Goal: Contribute content: Contribute content

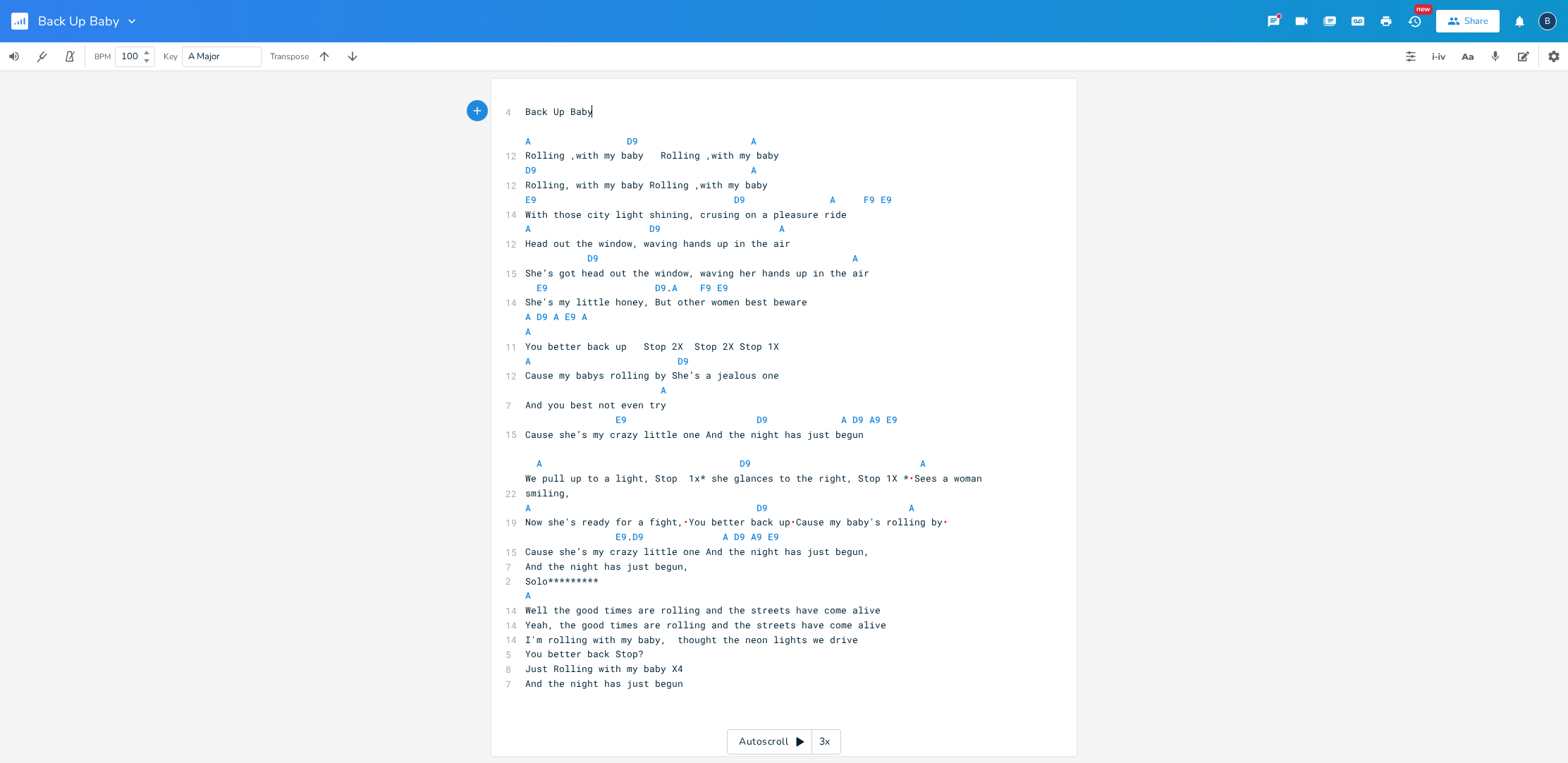
click at [735, 209] on span "With those city light shining, crusing on a pleasure ride" at bounding box center [686, 214] width 322 height 13
click at [676, 239] on span "Head out the window, waving hands up in the air" at bounding box center [658, 241] width 265 height 13
click at [748, 265] on span "She’s got head out the window, waving her hands up in the air" at bounding box center [697, 271] width 344 height 13
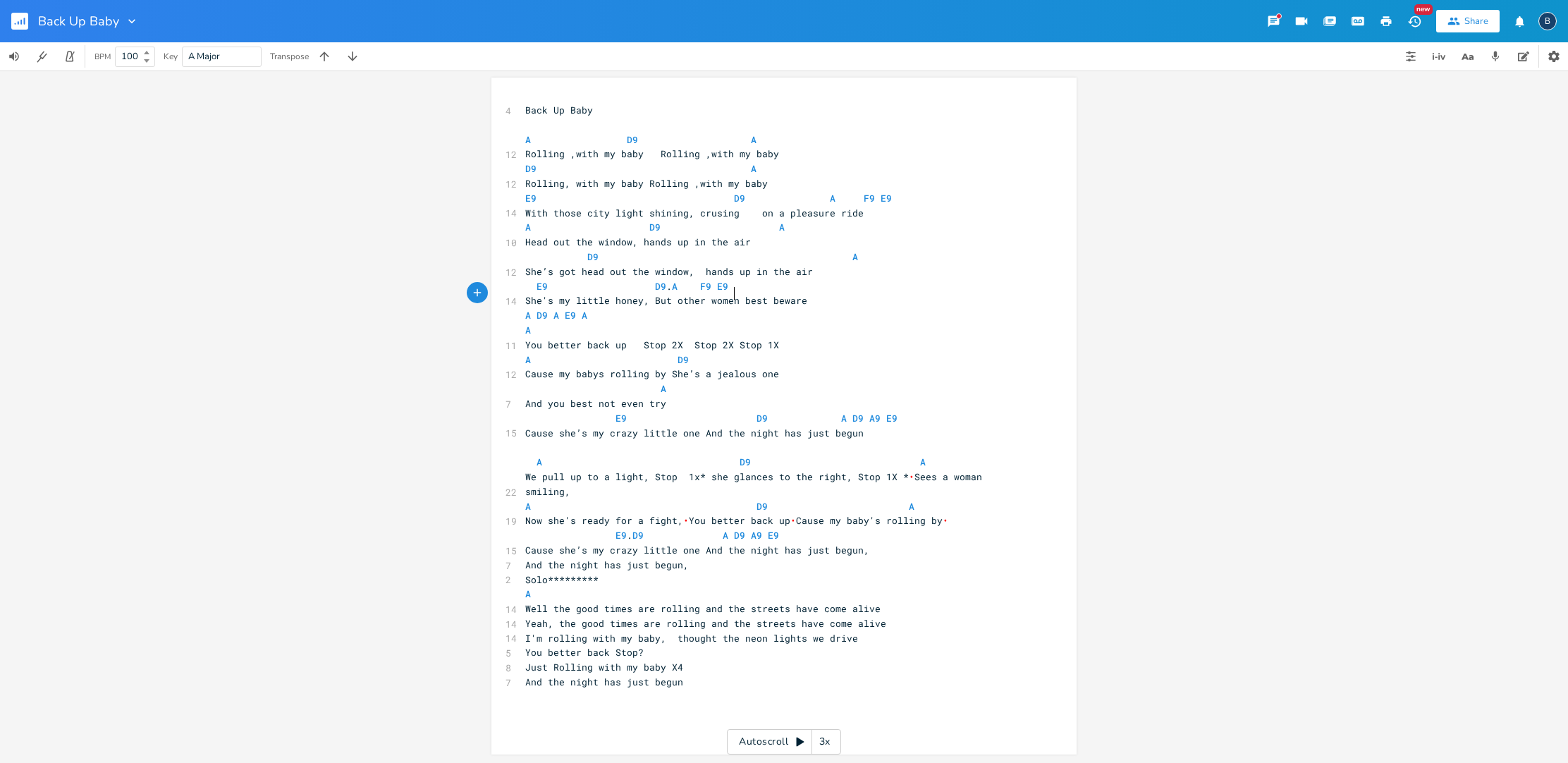
click at [730, 295] on span "She's my little honey, But other women best beware" at bounding box center [666, 300] width 282 height 13
type textarea "you"
click at [728, 280] on span "E9 D9 . A F9 E9" at bounding box center [626, 286] width 203 height 13
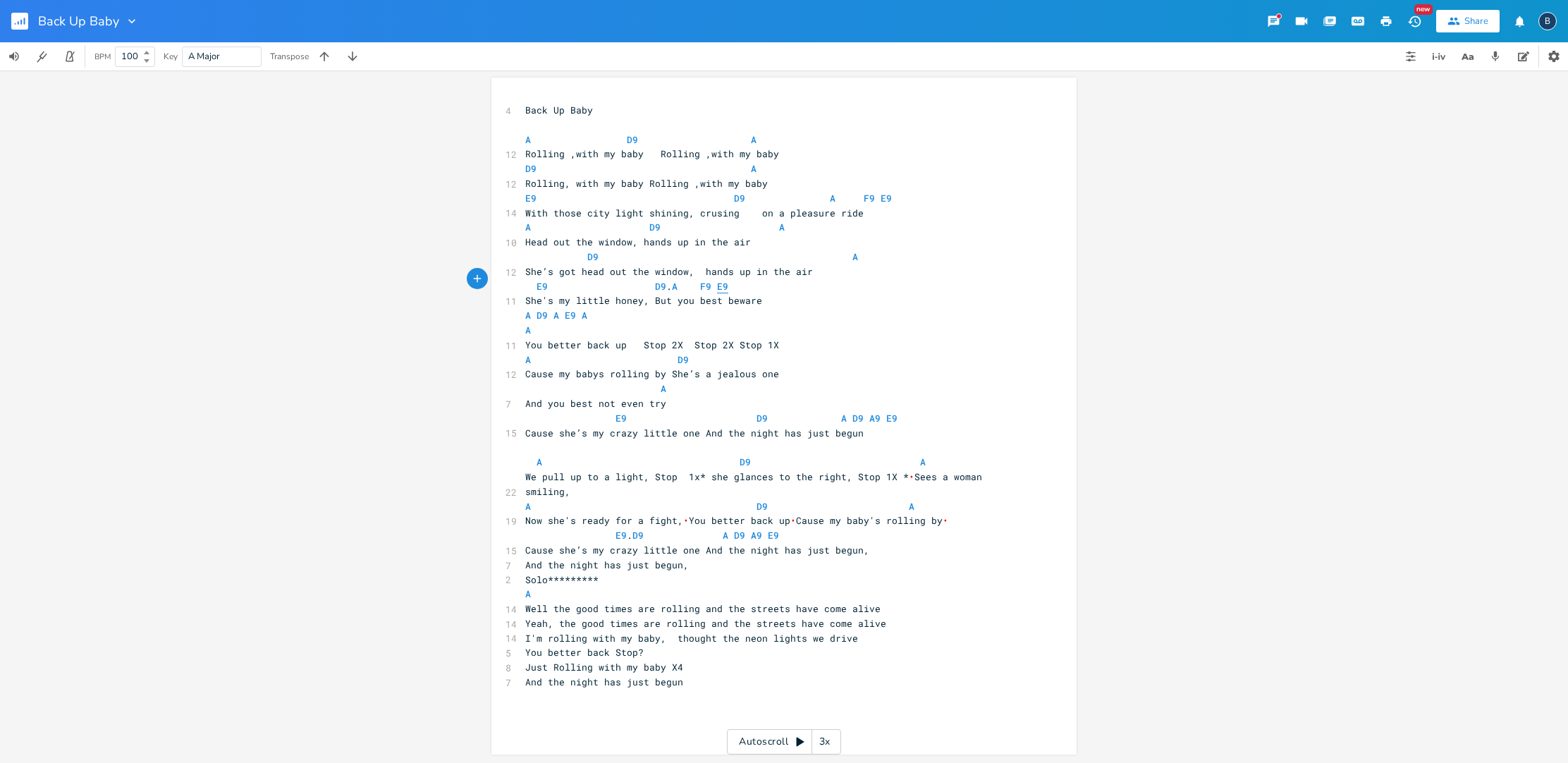
scroll to position [0, 0]
click at [665, 281] on span "E9 D9 . A F9 E9" at bounding box center [626, 287] width 203 height 13
click at [766, 280] on pre "E9 A F9 E9" at bounding box center [777, 286] width 509 height 15
click at [588, 309] on span "A D9 A E9 A" at bounding box center [565, 315] width 79 height 13
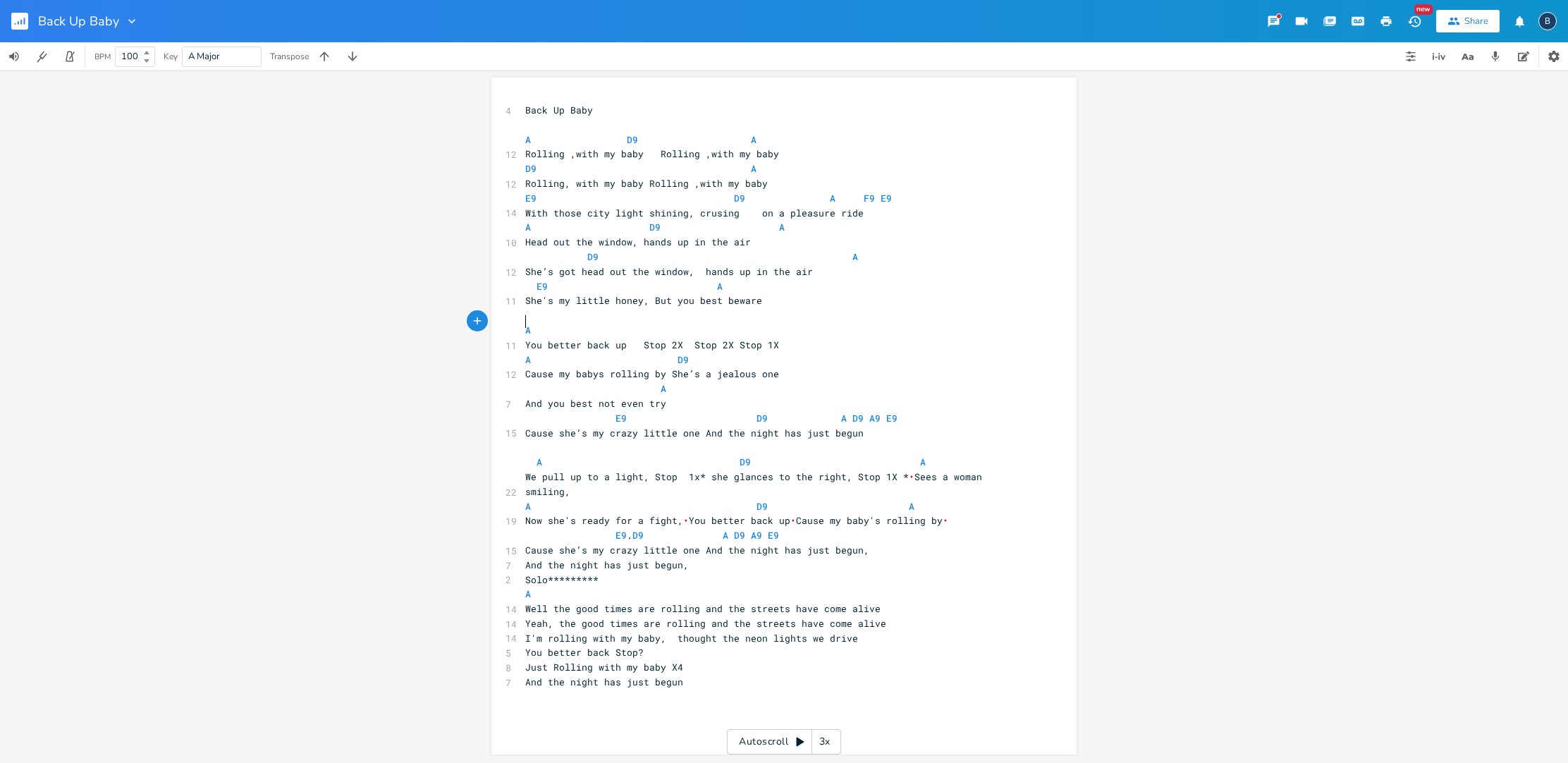
click at [523, 322] on pre "A" at bounding box center [777, 329] width 509 height 15
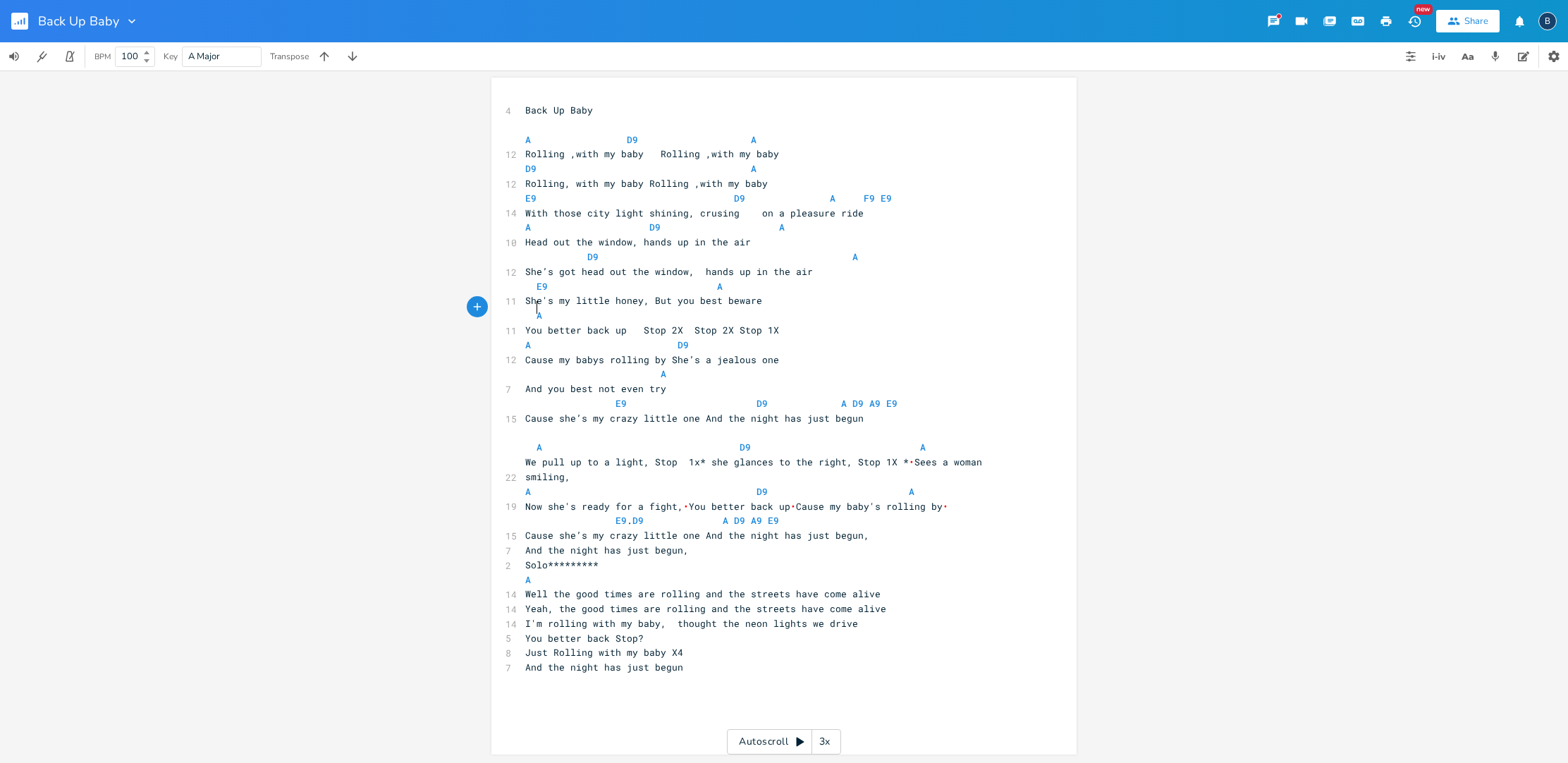
scroll to position [0, 0]
click at [735, 194] on span "D9" at bounding box center [739, 198] width 11 height 14
click at [959, 196] on pre "E9 A F9 E9" at bounding box center [777, 198] width 509 height 15
click at [891, 396] on pre "E9 D9 A D9 A9 E9" at bounding box center [777, 403] width 509 height 15
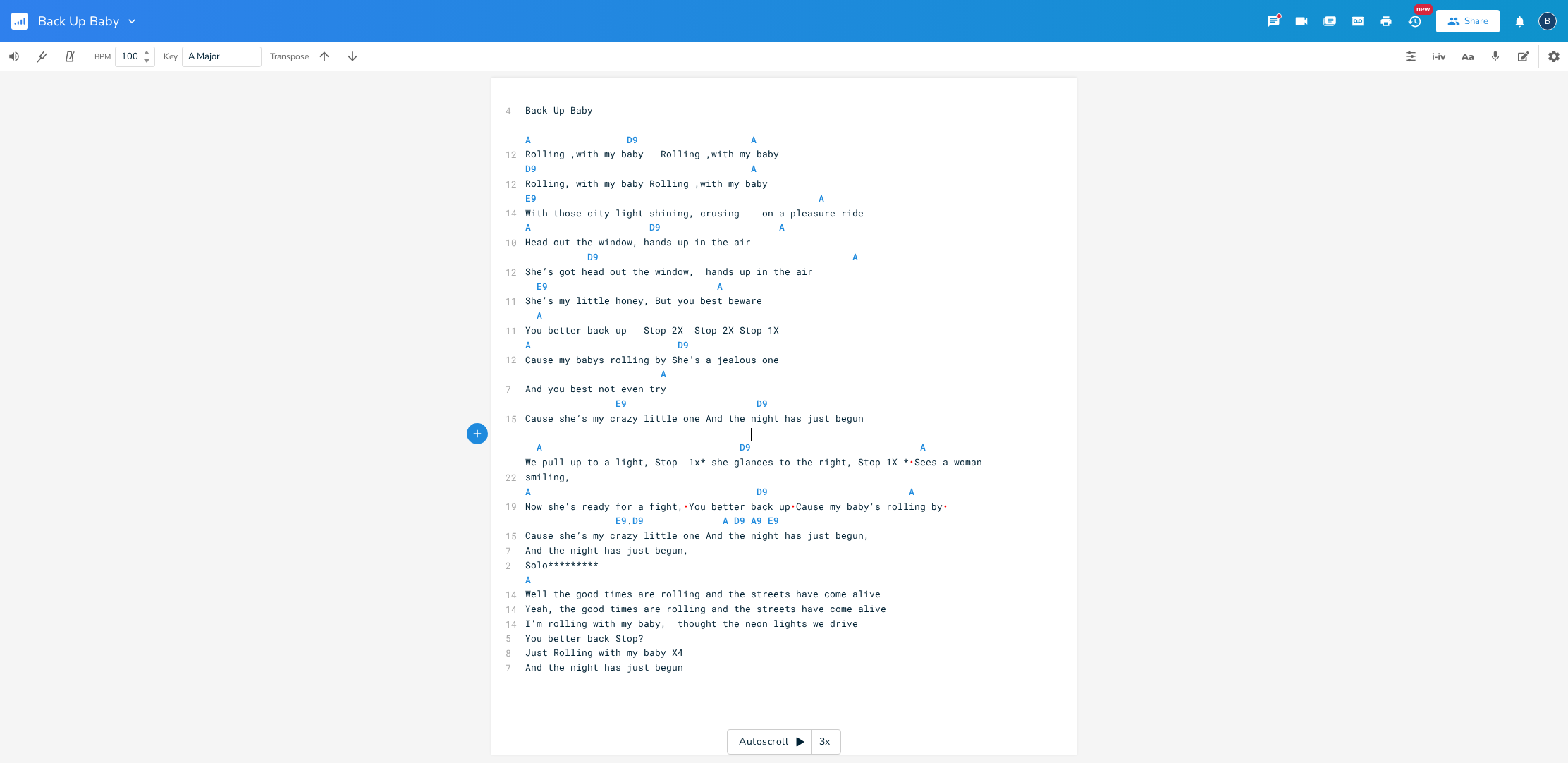
click at [743, 441] on span "A D9 A" at bounding box center [725, 447] width 400 height 13
click at [892, 513] on pre "E9 . D9 A D9 A9 E9" at bounding box center [777, 520] width 509 height 15
type textarea "E"
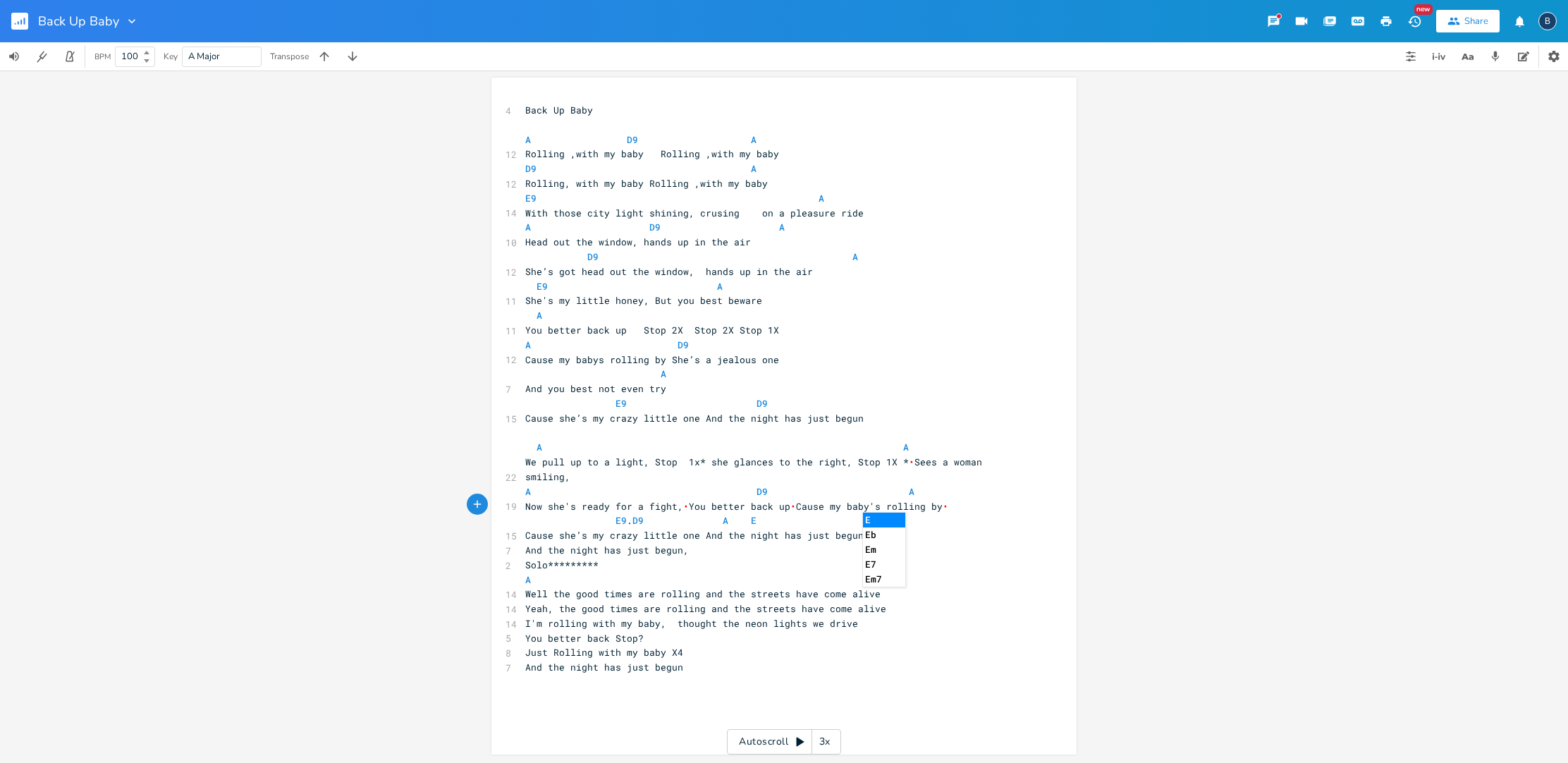
scroll to position [0, 0]
click at [1021, 515] on pre "E9 . D9 A E" at bounding box center [777, 522] width 509 height 15
drag, startPoint x: 1009, startPoint y: 527, endPoint x: 1000, endPoint y: 539, distance: 15.0
click at [1009, 544] on pre "And the night has just begun," at bounding box center [777, 551] width 509 height 15
click at [847, 398] on pre "E9 D9" at bounding box center [777, 405] width 509 height 15
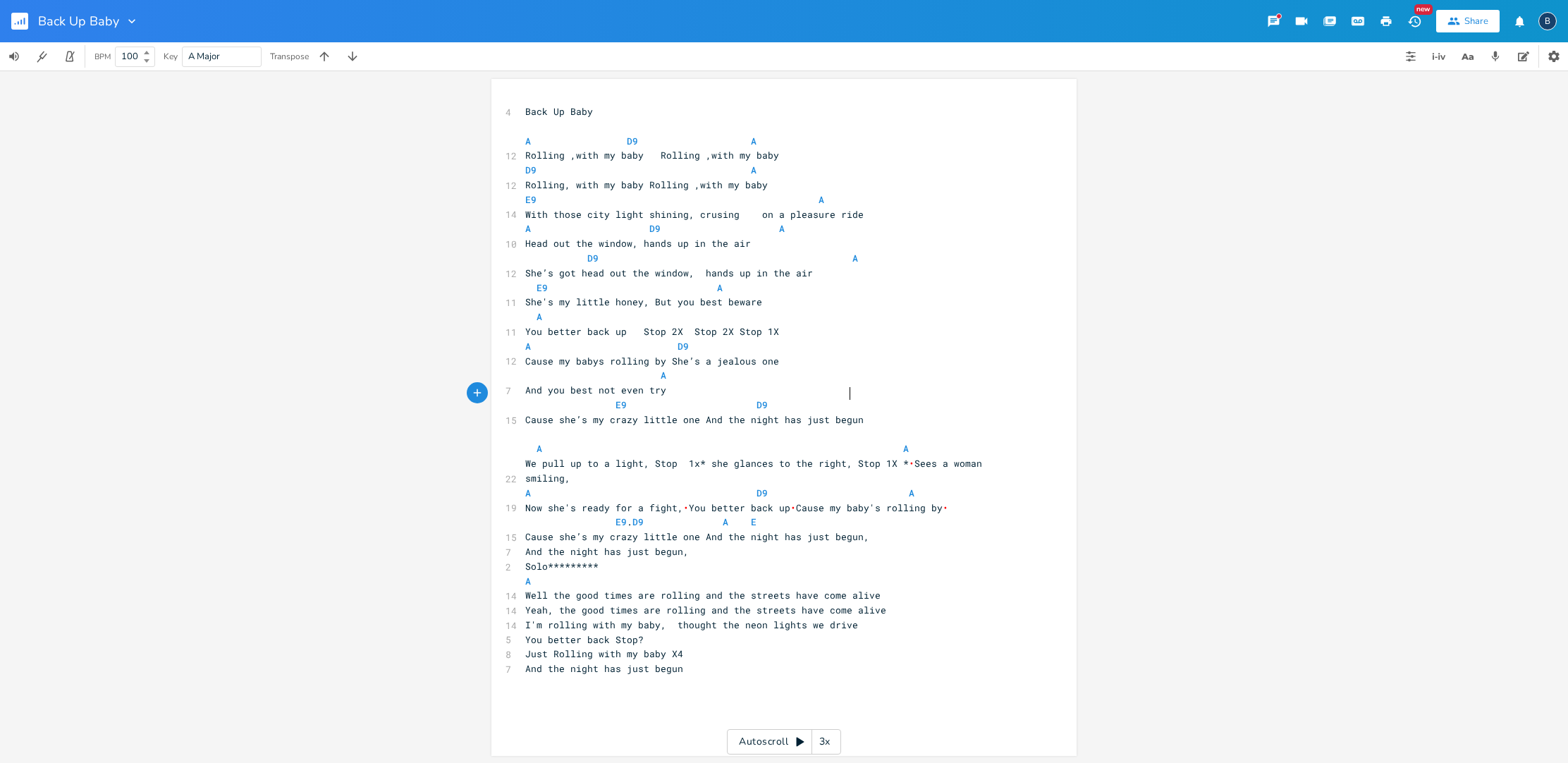
scroll to position [0, 6]
type textarea "A"
click at [973, 339] on pre "A D9" at bounding box center [777, 346] width 509 height 15
click at [687, 544] on pre "And the night has just begun," at bounding box center [777, 551] width 509 height 15
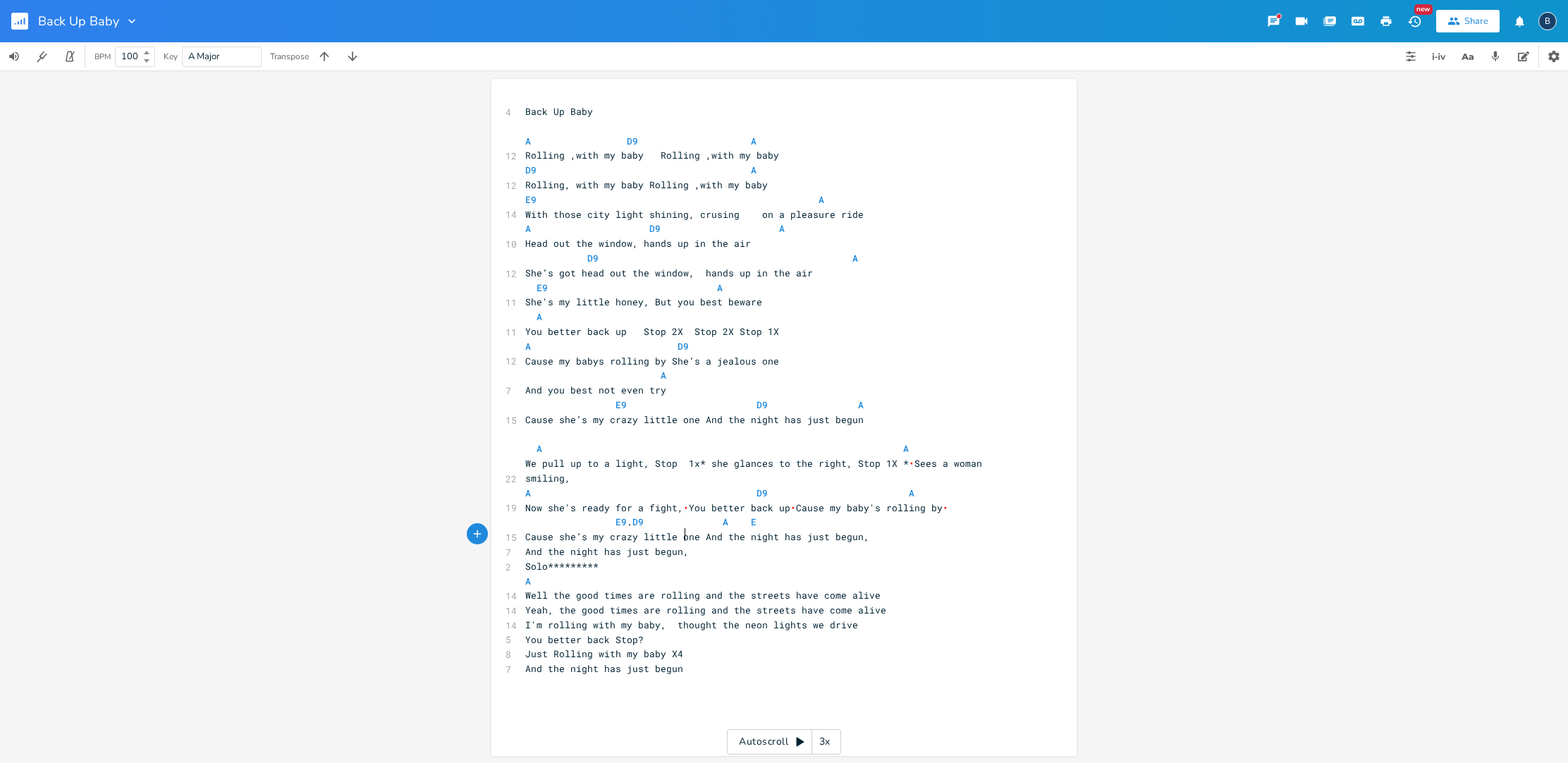
scroll to position [2, 0]
